Goal: Transaction & Acquisition: Book appointment/travel/reservation

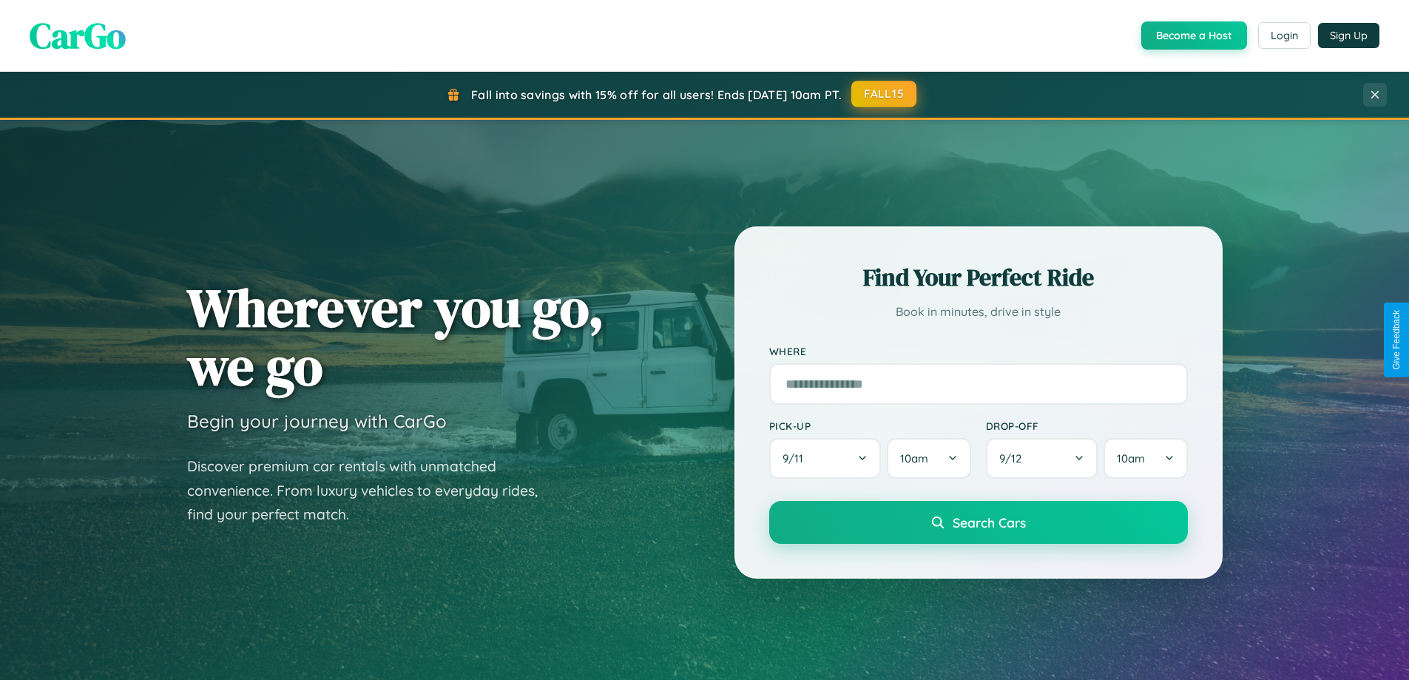
click at [885, 94] on button "FALL15" at bounding box center [883, 94] width 65 height 27
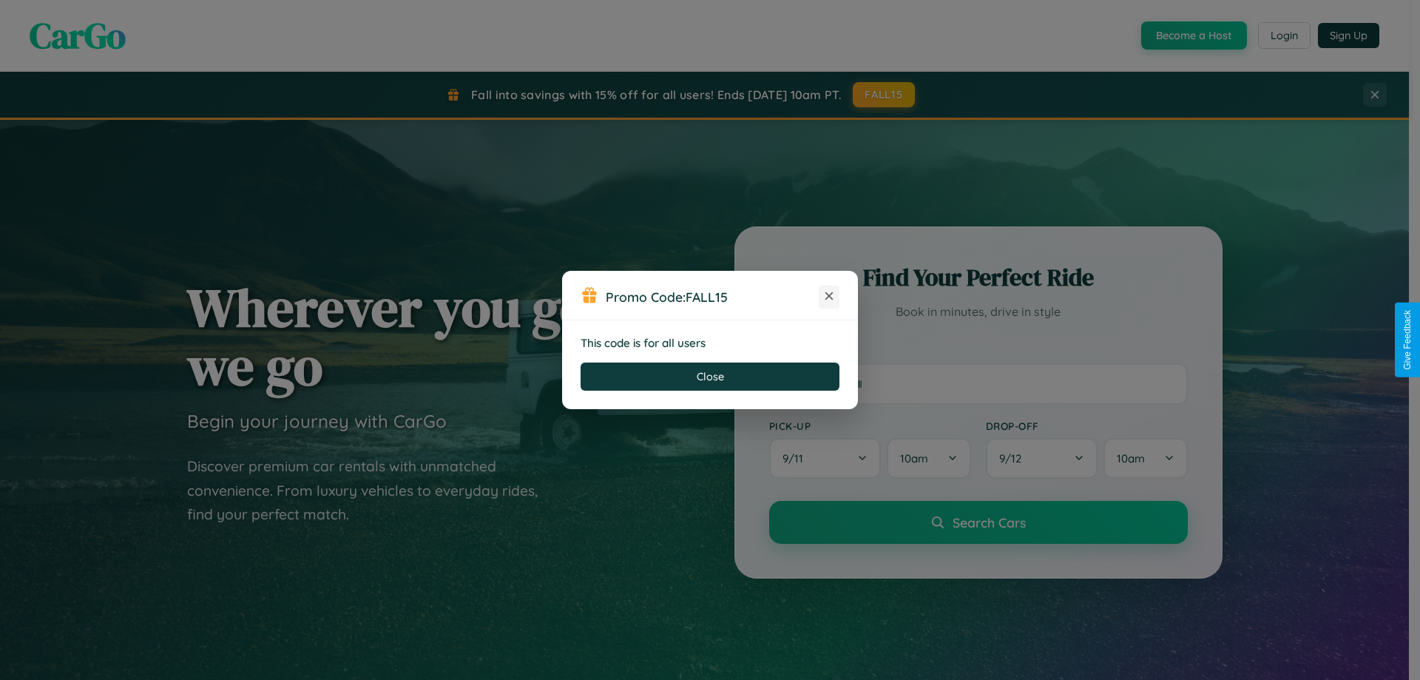
click at [829, 297] on icon at bounding box center [829, 295] width 15 height 15
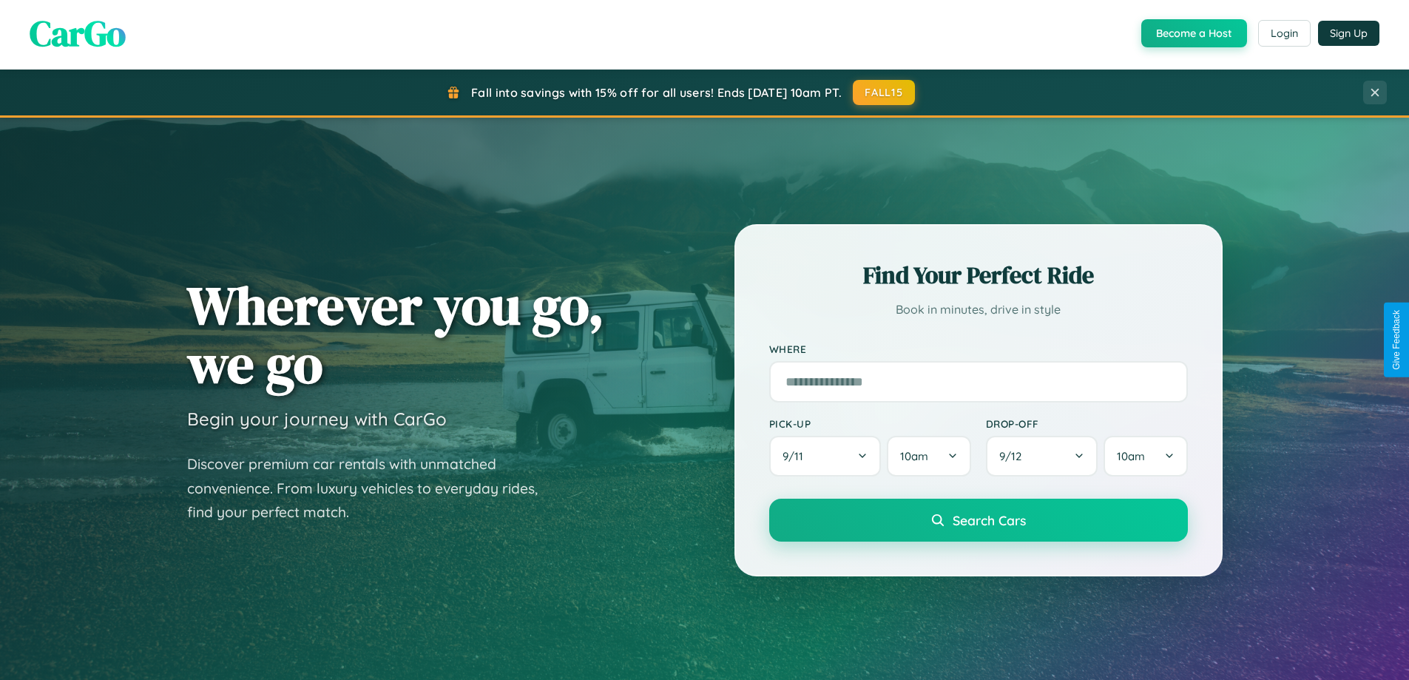
scroll to position [2377, 0]
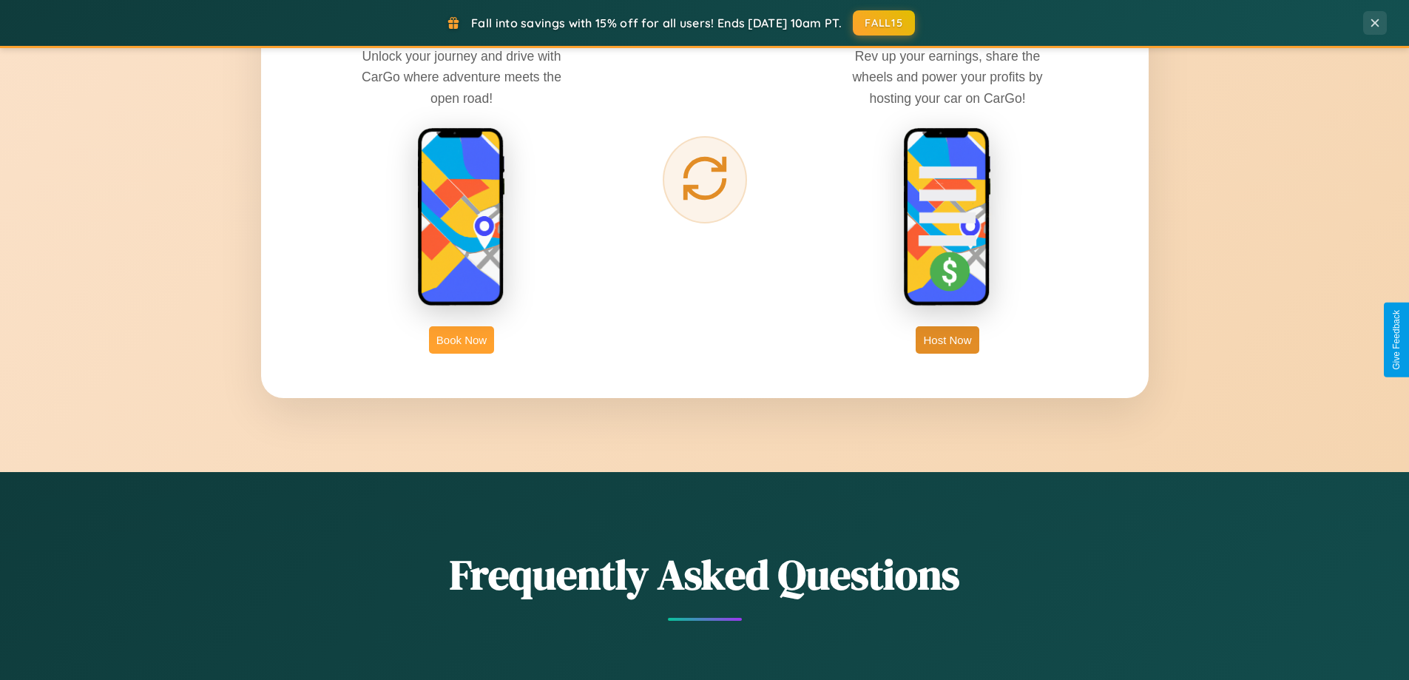
click at [462, 340] on button "Book Now" at bounding box center [461, 339] width 65 height 27
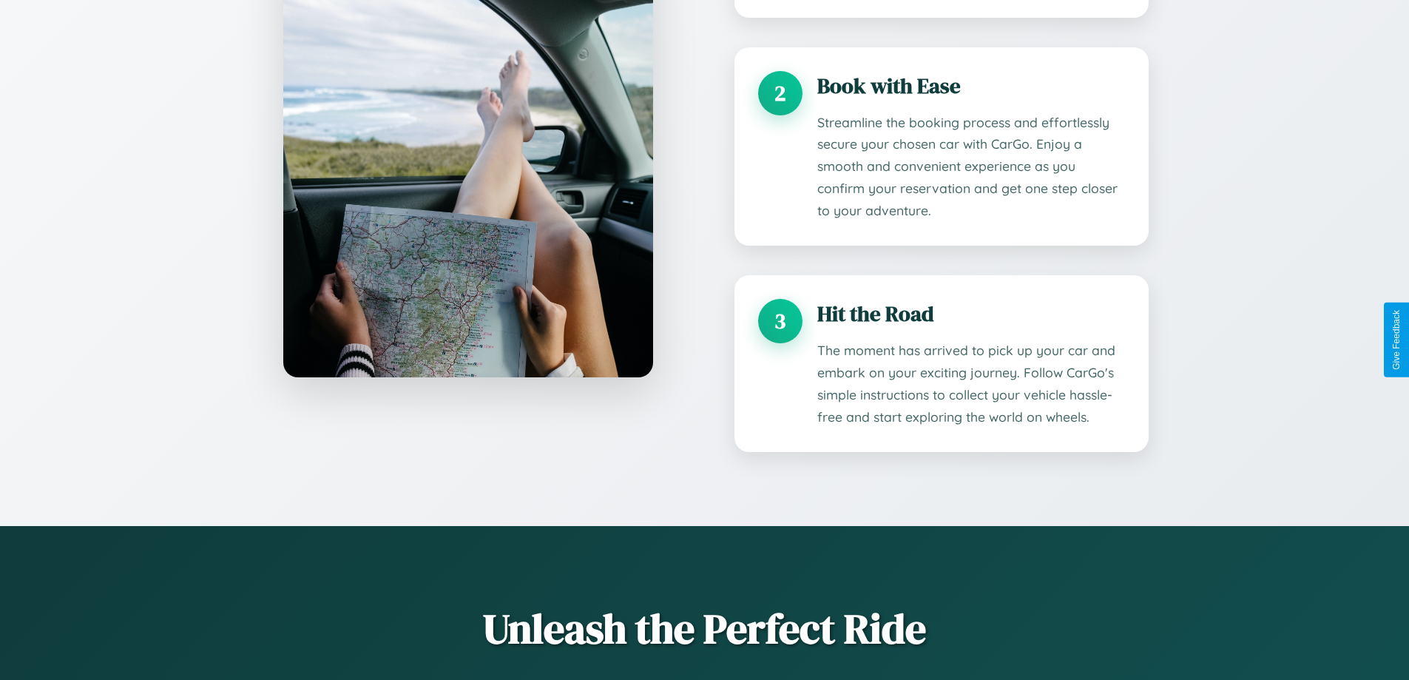
scroll to position [2600, 0]
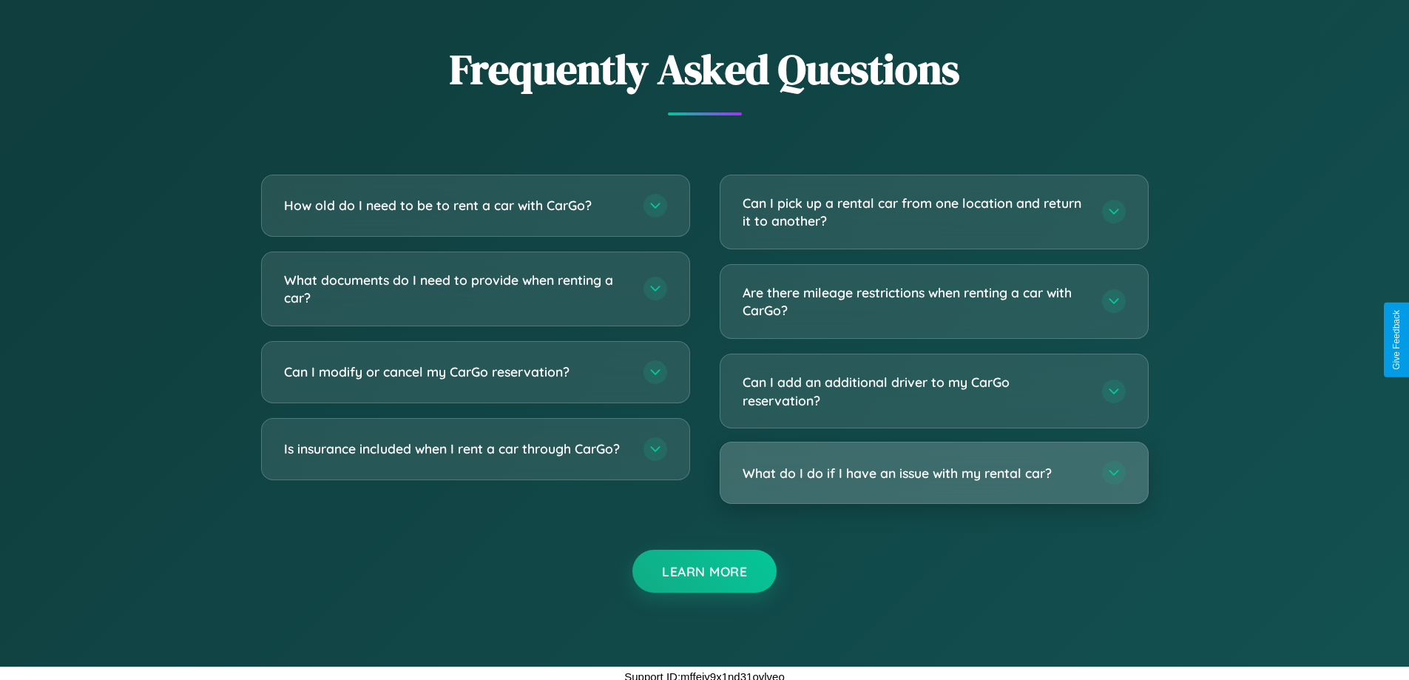
click at [933, 474] on h3 "What do I do if I have an issue with my rental car?" at bounding box center [915, 473] width 345 height 18
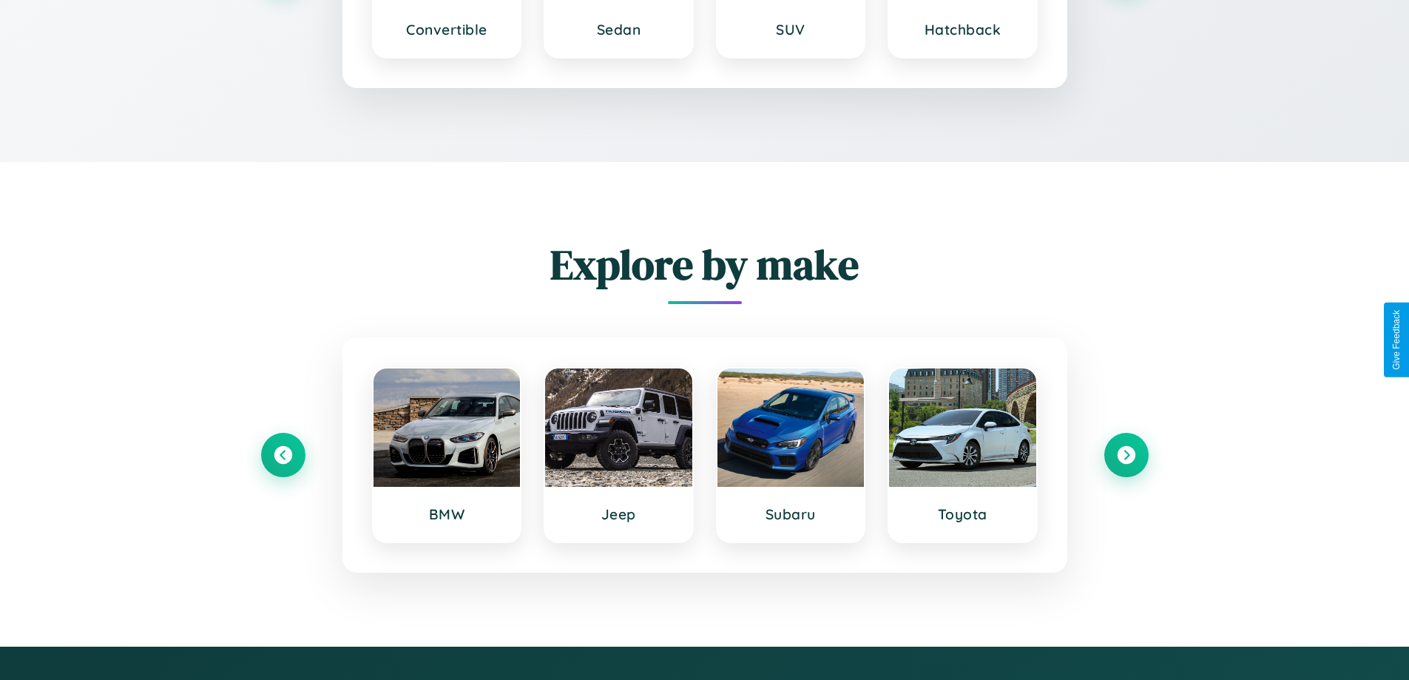
scroll to position [2323, 0]
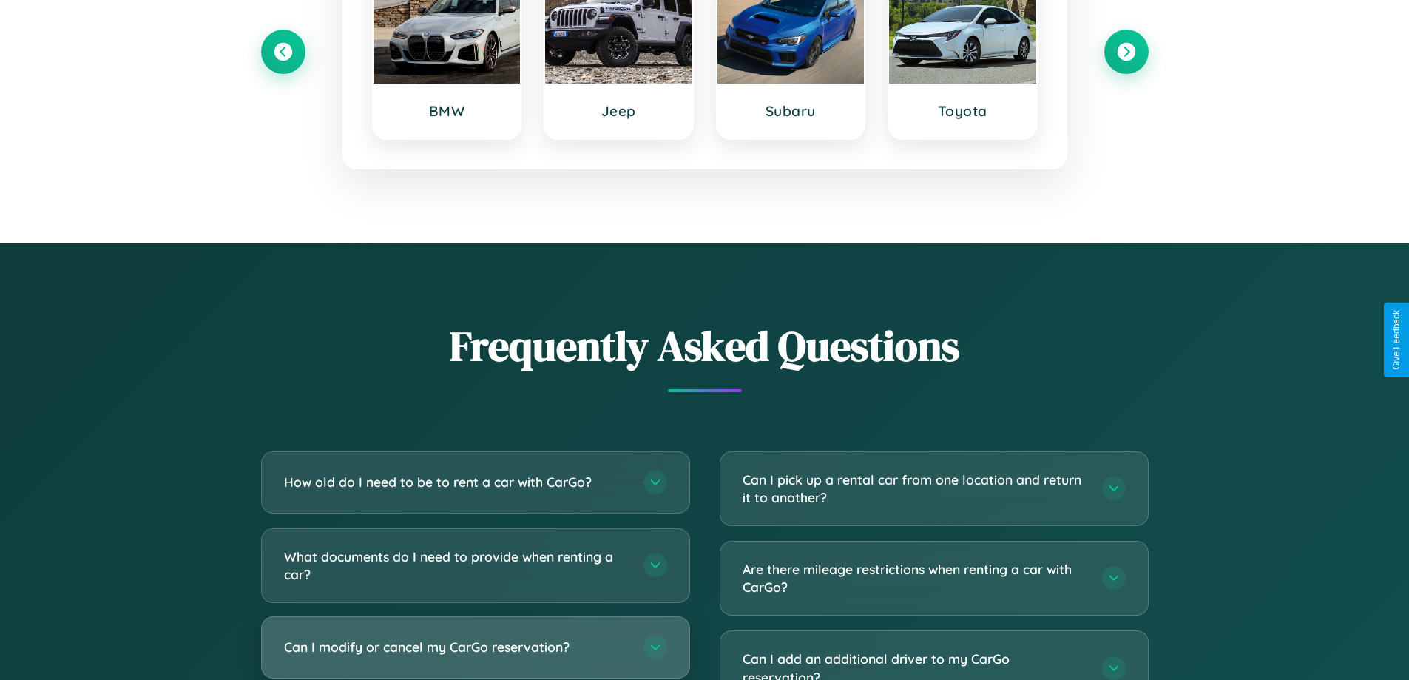
click at [475, 647] on h3 "Can I modify or cancel my CarGo reservation?" at bounding box center [456, 647] width 345 height 18
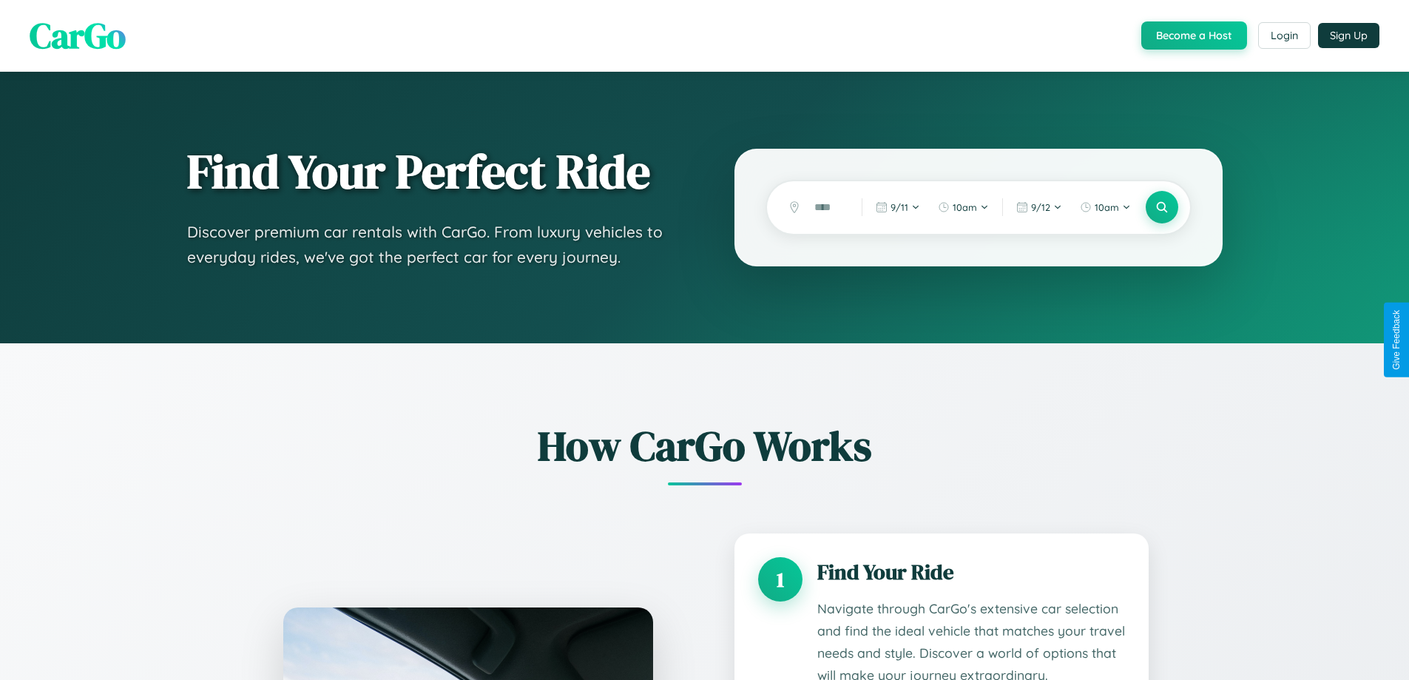
scroll to position [2246, 0]
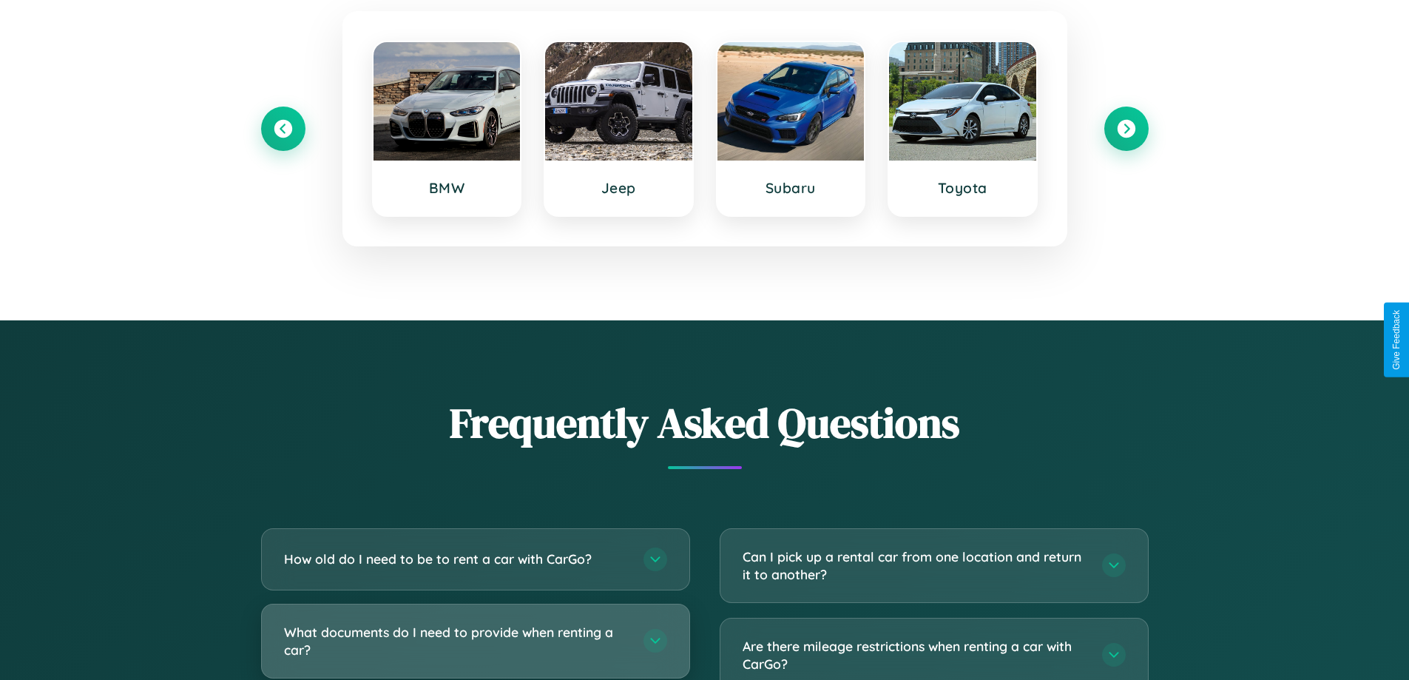
click at [475, 642] on h3 "What documents do I need to provide when renting a car?" at bounding box center [456, 641] width 345 height 36
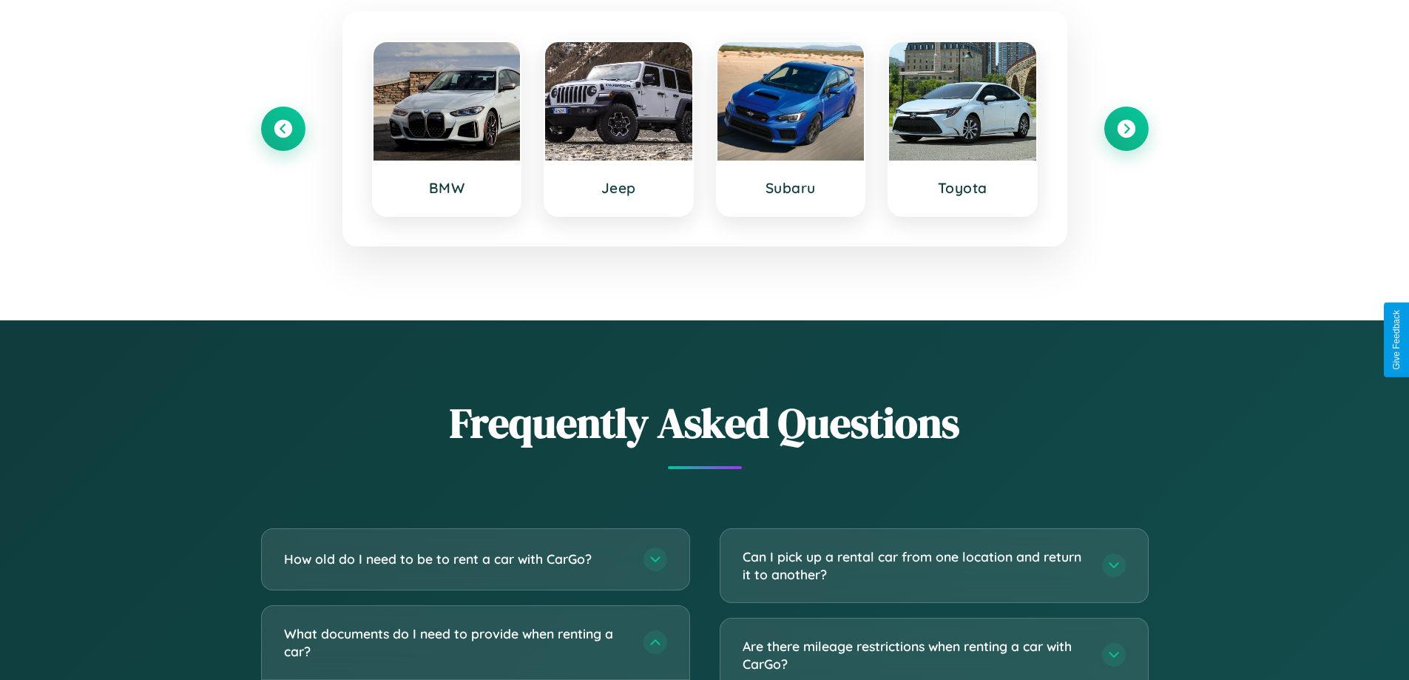
scroll to position [0, 0]
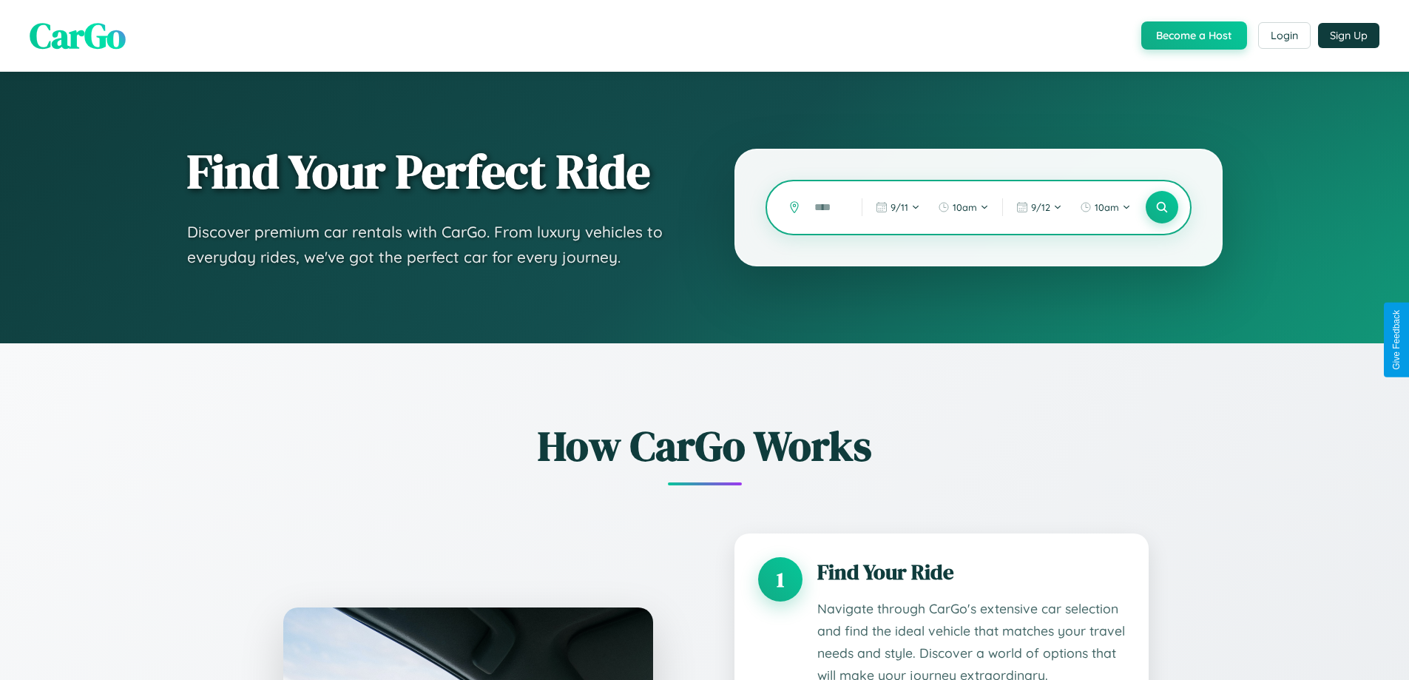
click at [827, 207] on input "text" at bounding box center [827, 208] width 40 height 26
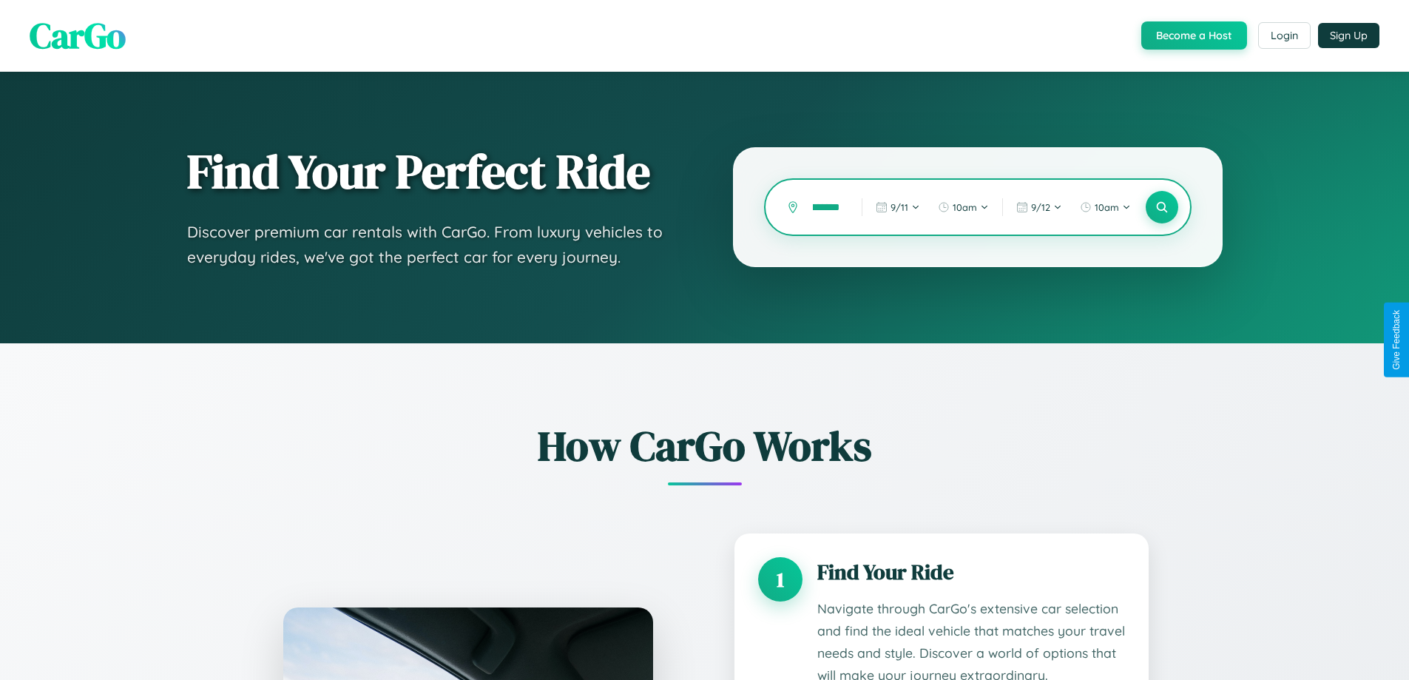
scroll to position [0, 21]
type input "********"
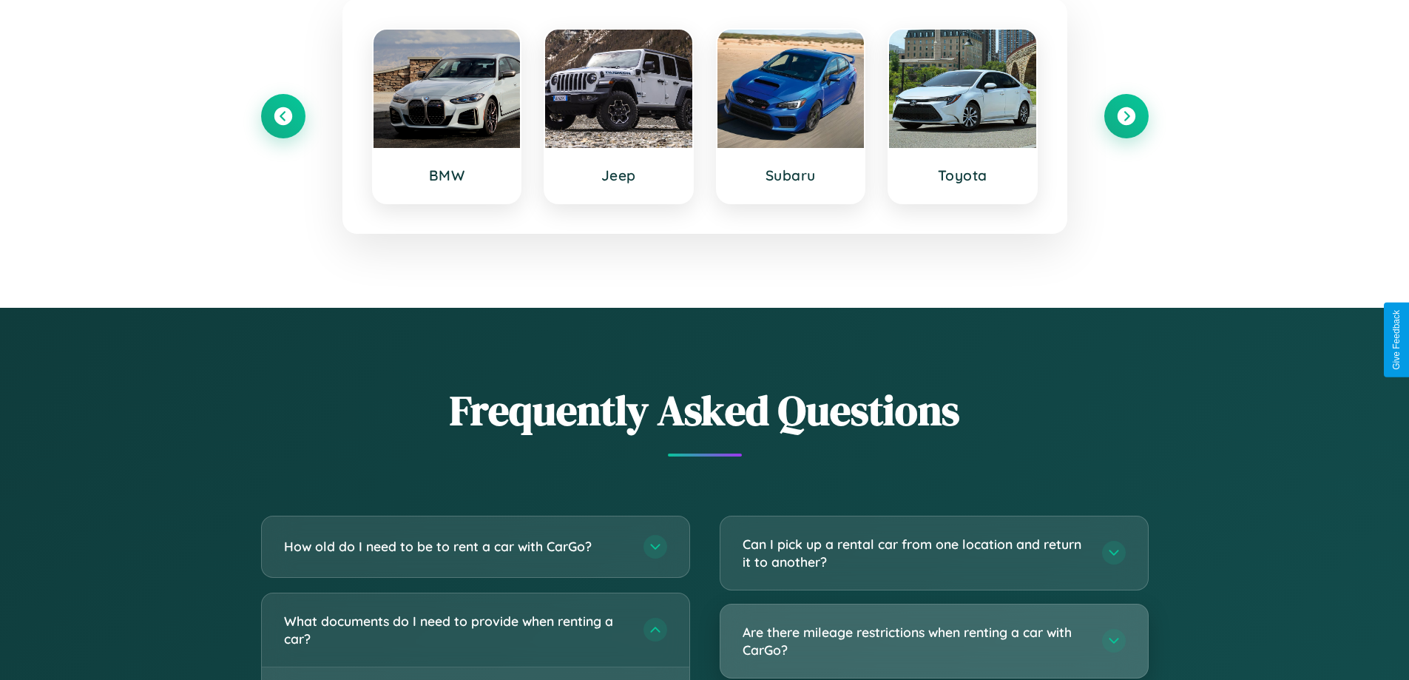
scroll to position [0, 0]
click at [933, 641] on h3 "Are there mileage restrictions when renting a car with CarGo?" at bounding box center [915, 641] width 345 height 36
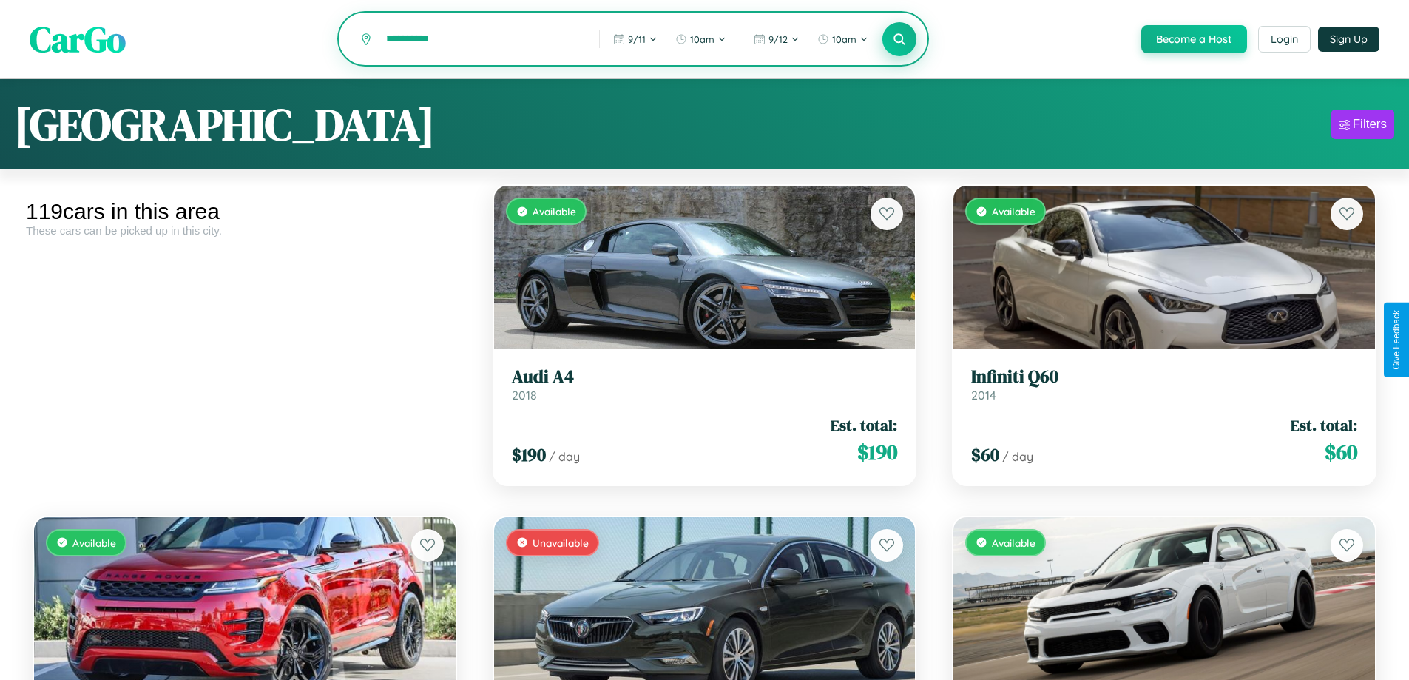
type input "**********"
click at [899, 40] on icon at bounding box center [900, 39] width 14 height 14
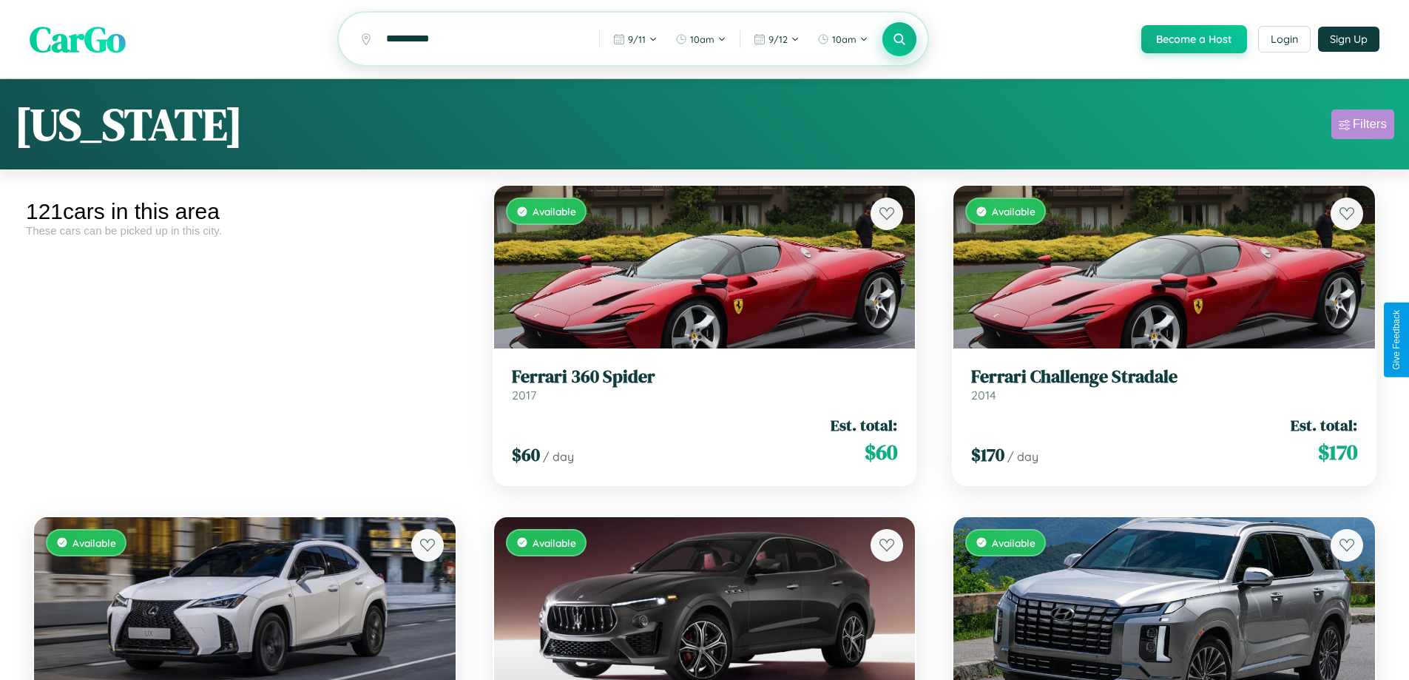
click at [1362, 126] on div "Filters" at bounding box center [1370, 124] width 34 height 15
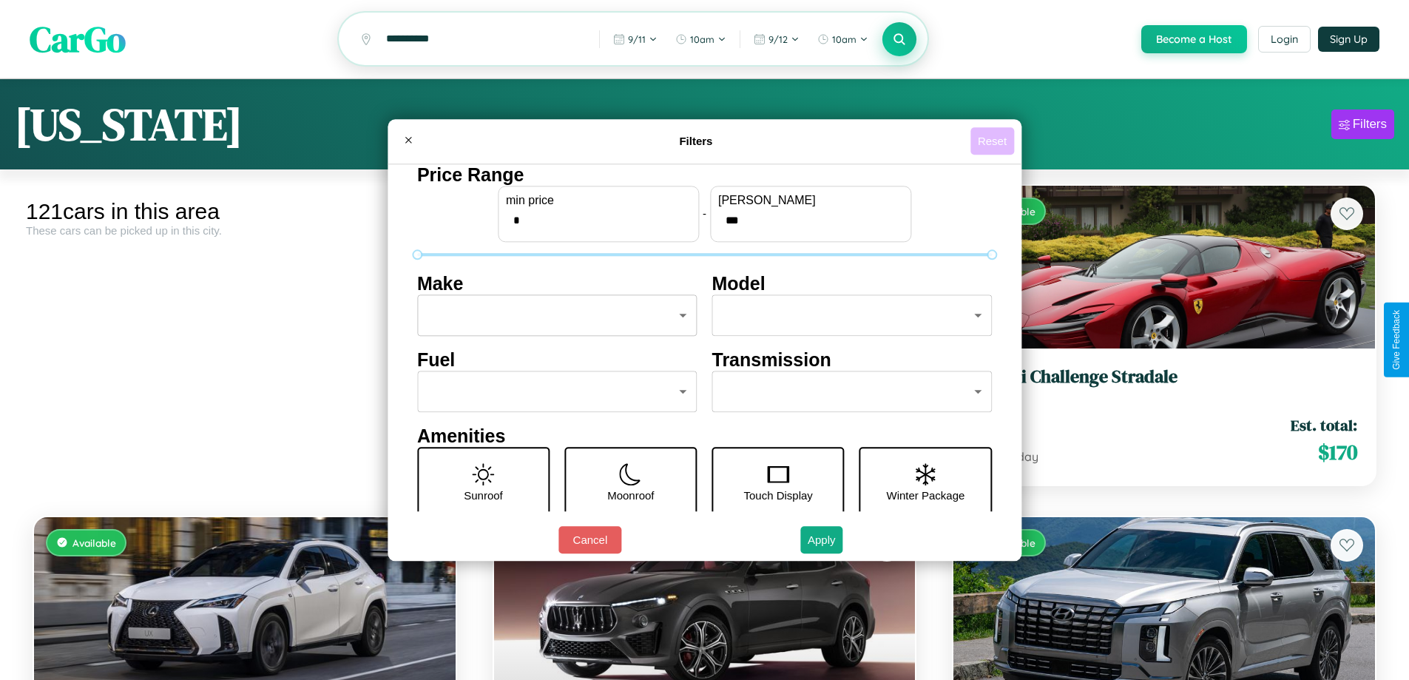
click at [994, 141] on button "Reset" at bounding box center [992, 140] width 44 height 27
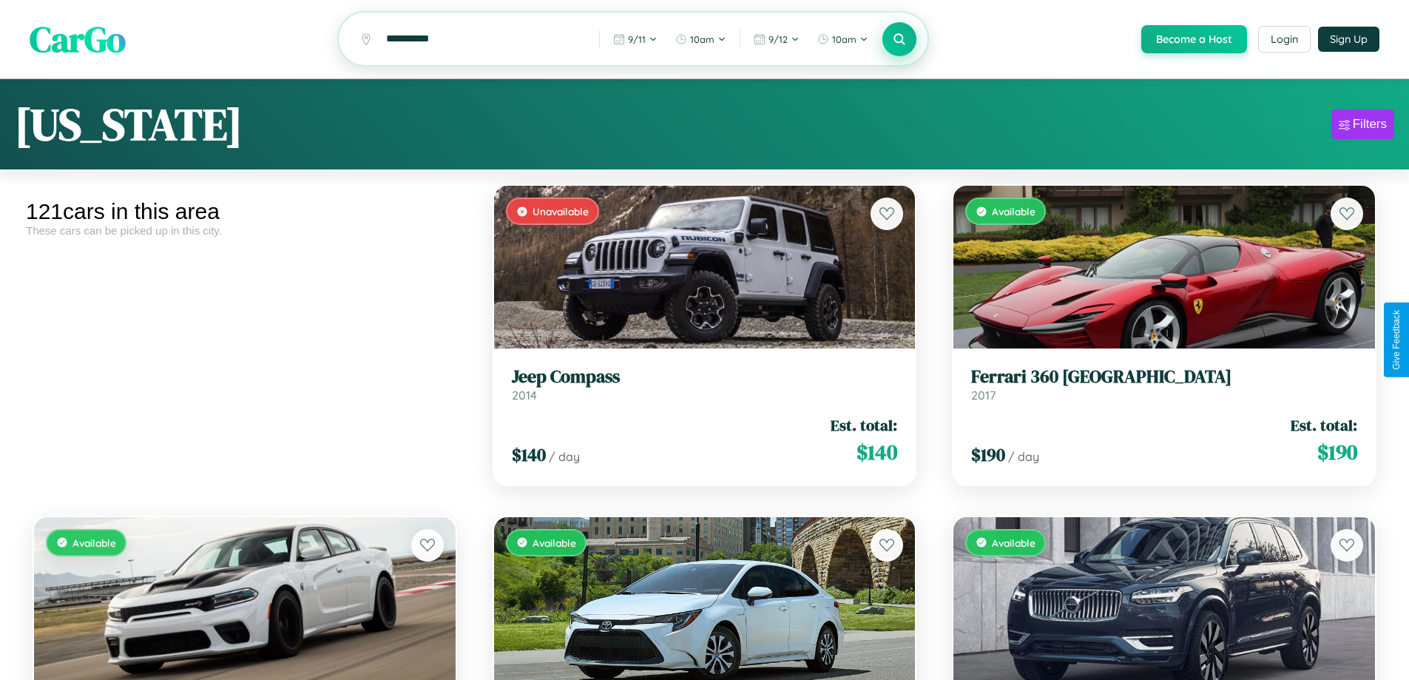
scroll to position [90, 0]
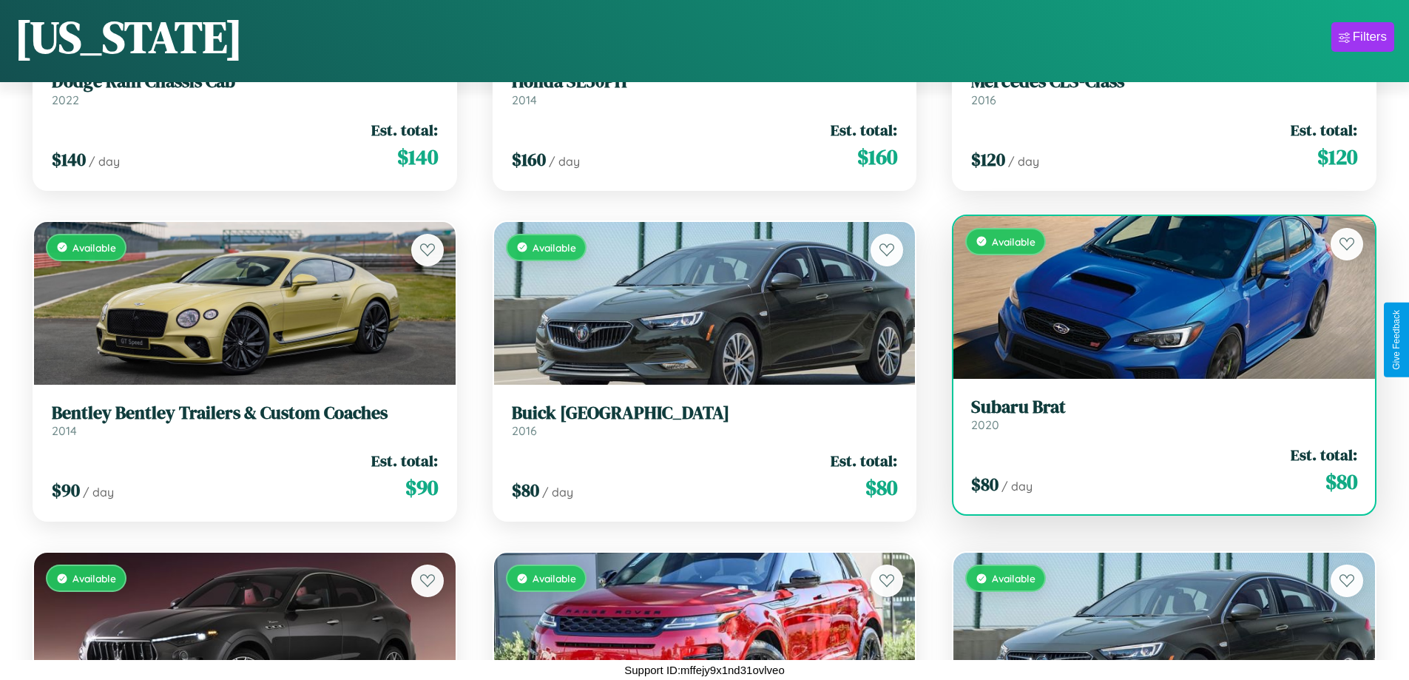
click at [1155, 420] on link "Subaru Brat 2020" at bounding box center [1164, 414] width 386 height 36
